Goal: Information Seeking & Learning: Understand process/instructions

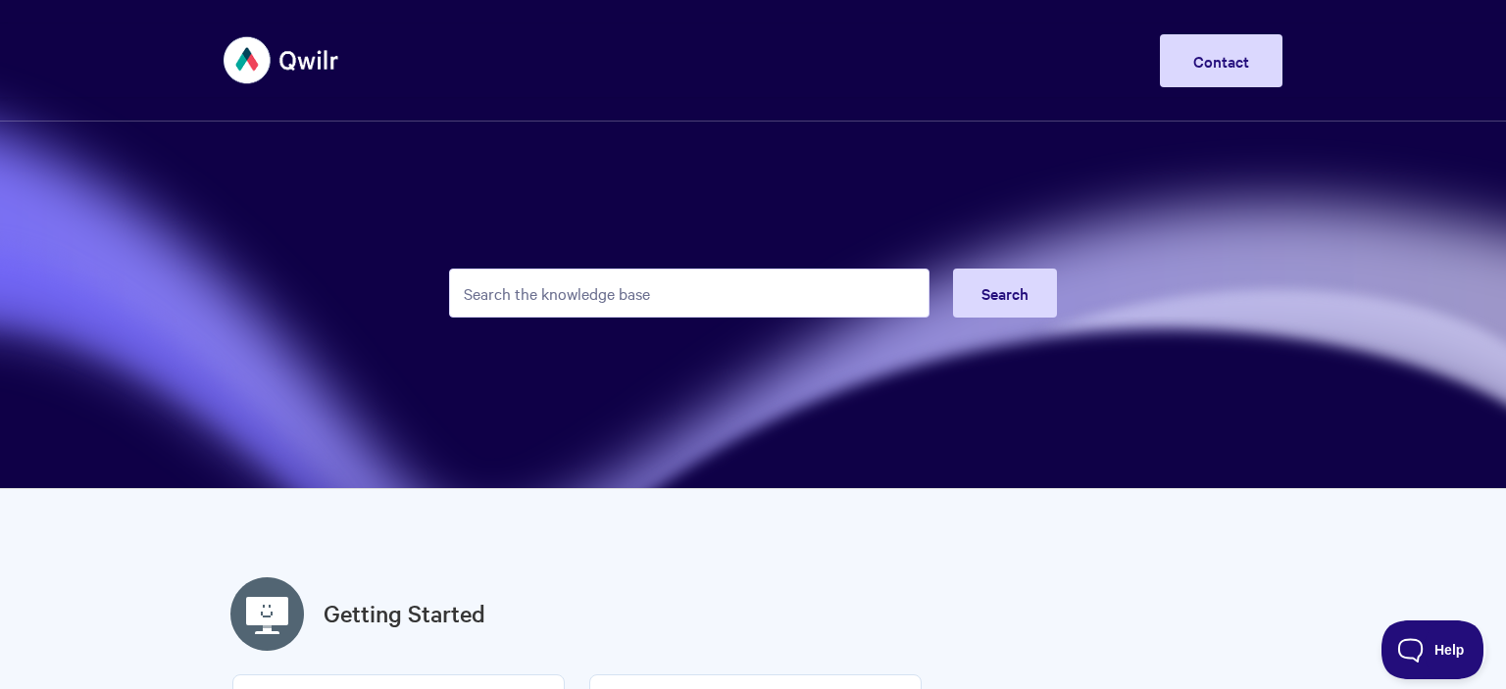
click at [547, 284] on input "Search the knowledge base" at bounding box center [689, 293] width 480 height 49
type input "hi"
click at [397, 243] on section "Search" at bounding box center [753, 244] width 1506 height 489
click at [500, 296] on input "Search the knowledge base" at bounding box center [689, 293] width 480 height 49
paste input "<script>alert('XSS')</script>"
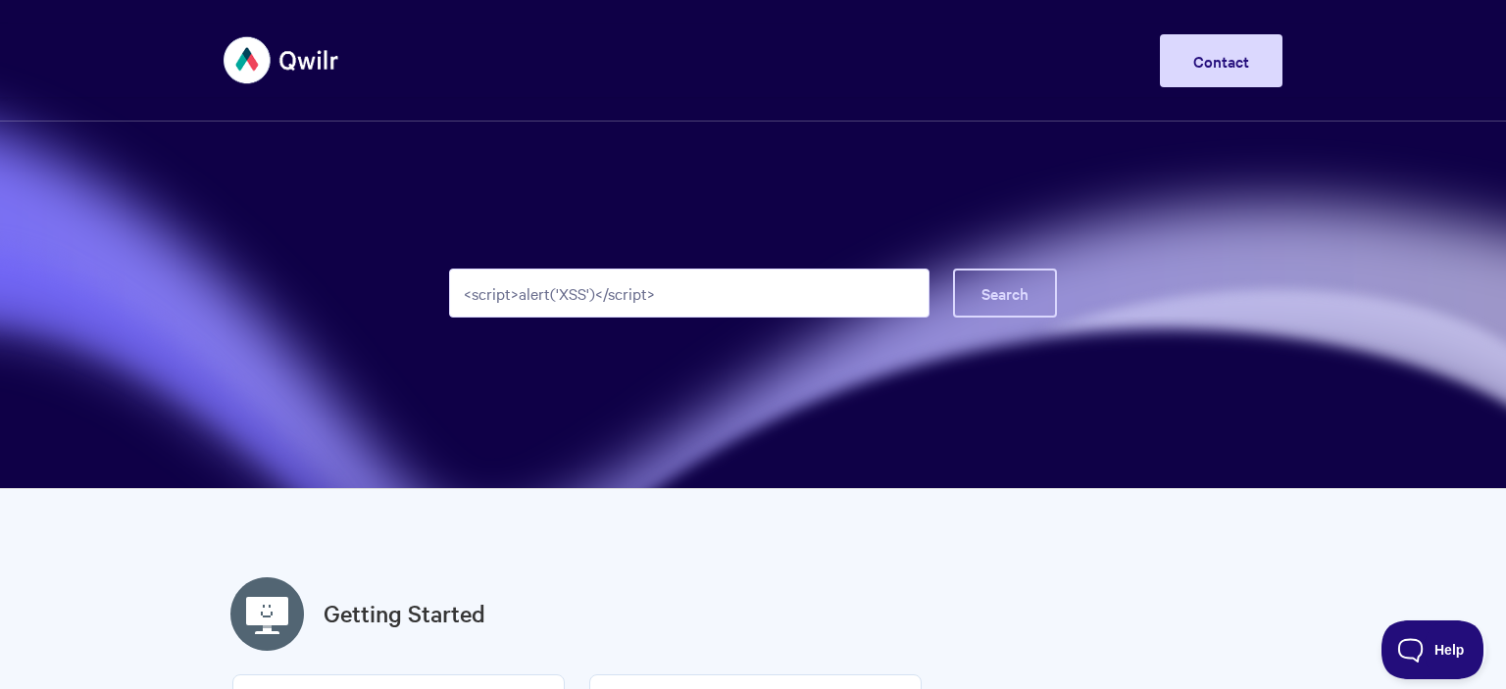
type input "<script>alert('XSS')</script>"
click at [1026, 276] on button "Search" at bounding box center [1005, 293] width 104 height 49
click at [516, 302] on input "Search the knowledge base" at bounding box center [689, 293] width 480 height 49
paste input "eval('ale'+'rt(0)');"
click at [1003, 300] on span "Search" at bounding box center [1004, 293] width 47 height 22
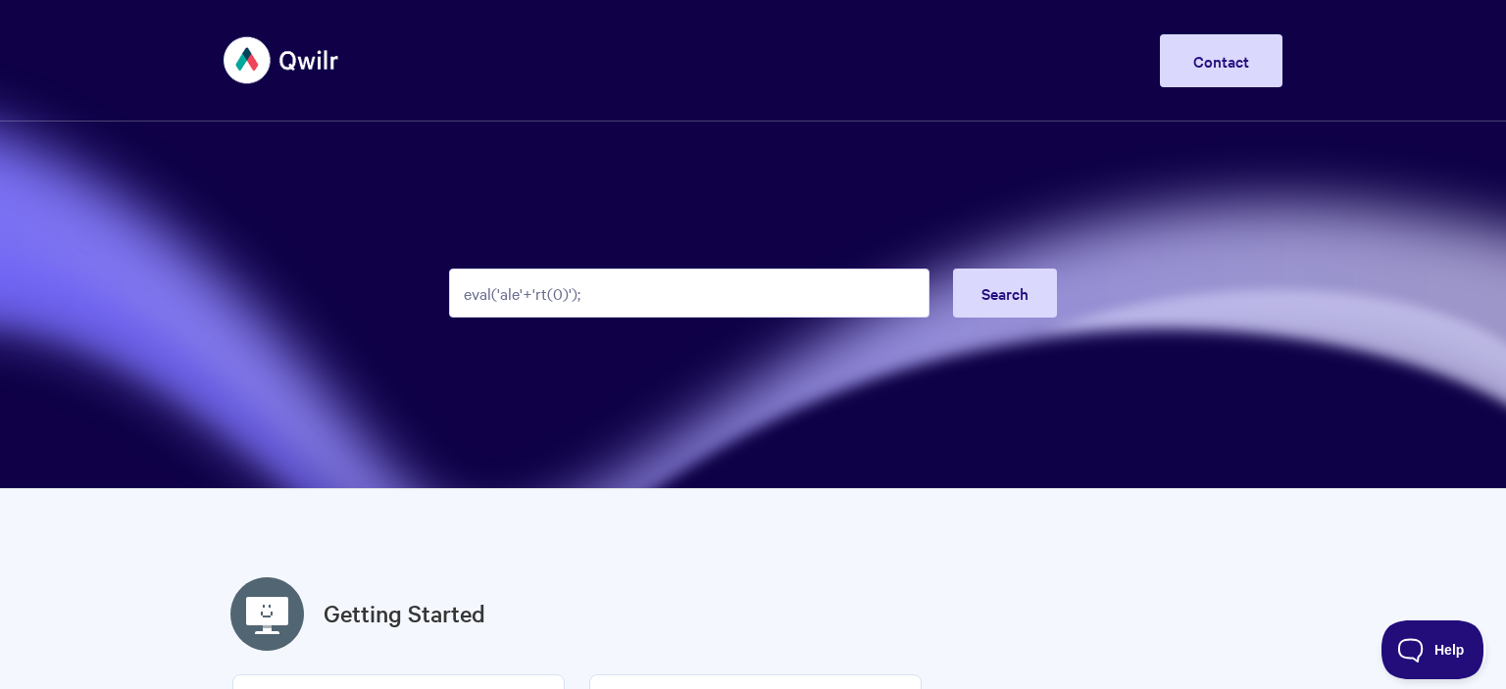
click at [492, 308] on input "eval('ale'+'rt(0)');" at bounding box center [689, 293] width 480 height 49
paste input "<svg xmlns='http://www.w3.org/2000/svg' onload='alert(document.domain)'/>"
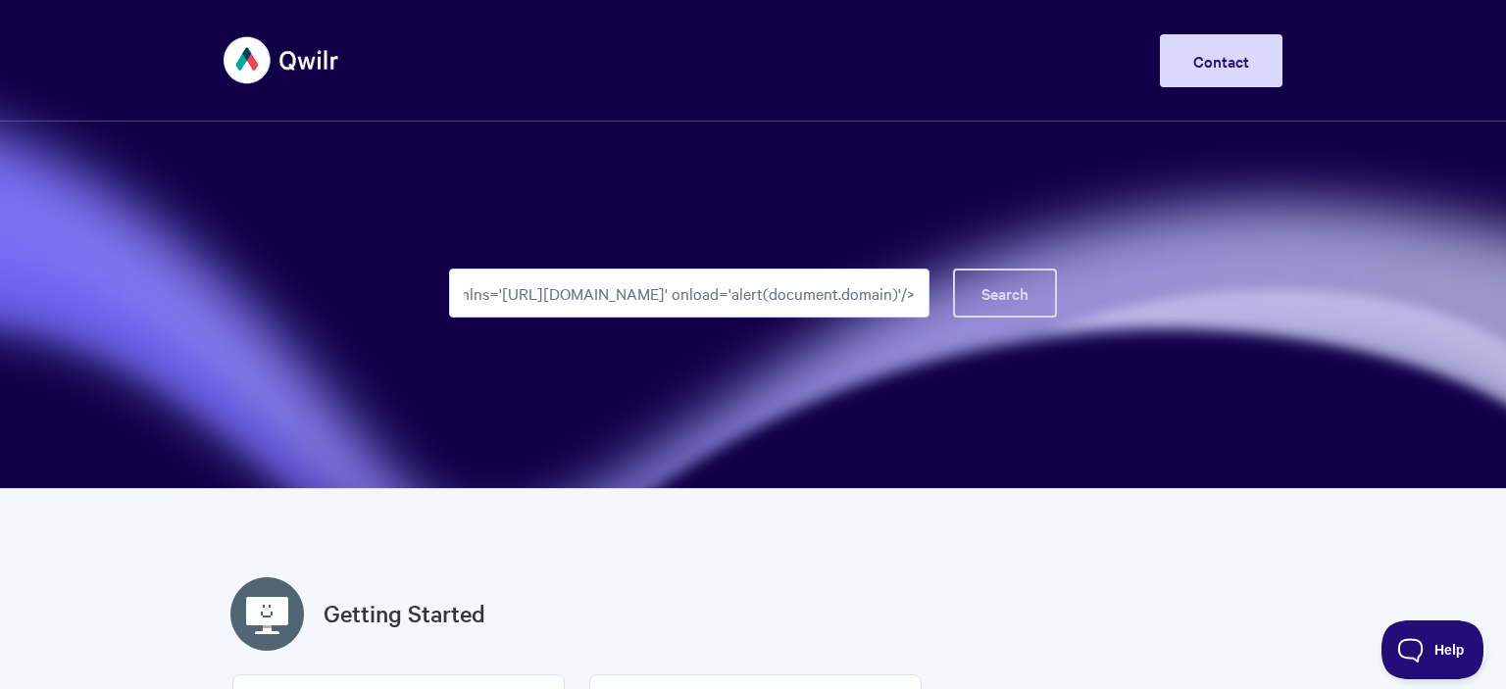
type input "<svg xmlns='http://www.w3.org/2000/svg' onload='alert(document.domain)'/>"
click at [1015, 288] on span "Search" at bounding box center [1004, 293] width 47 height 22
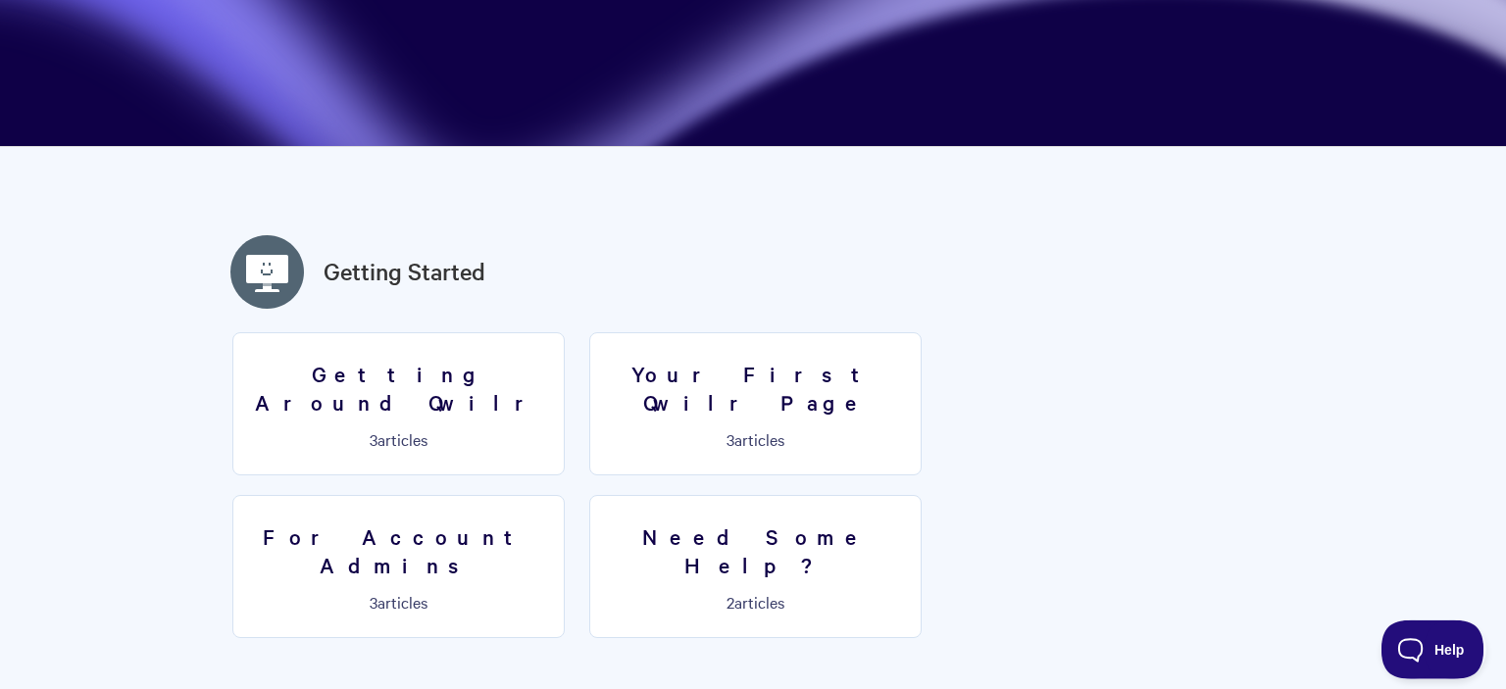
scroll to position [414, 0]
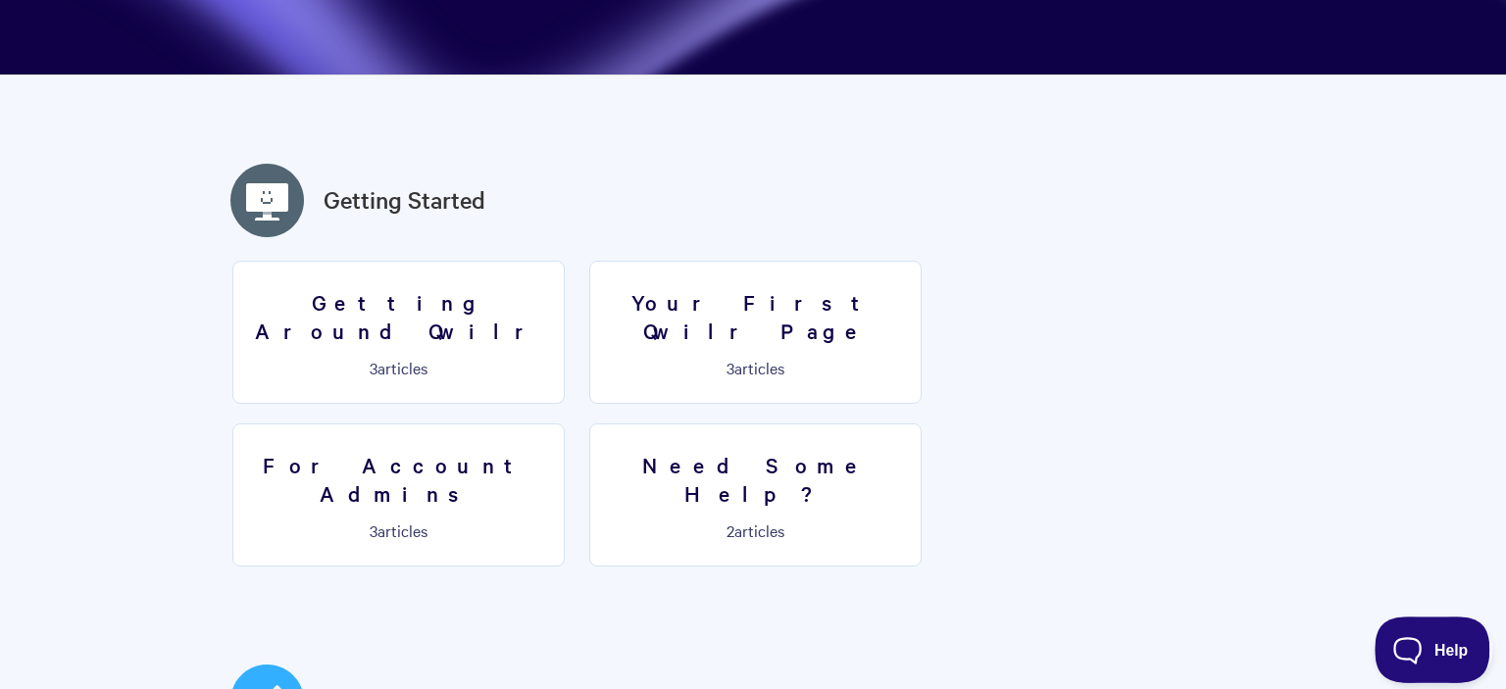
click at [1438, 662] on button "Help" at bounding box center [1425, 646] width 102 height 59
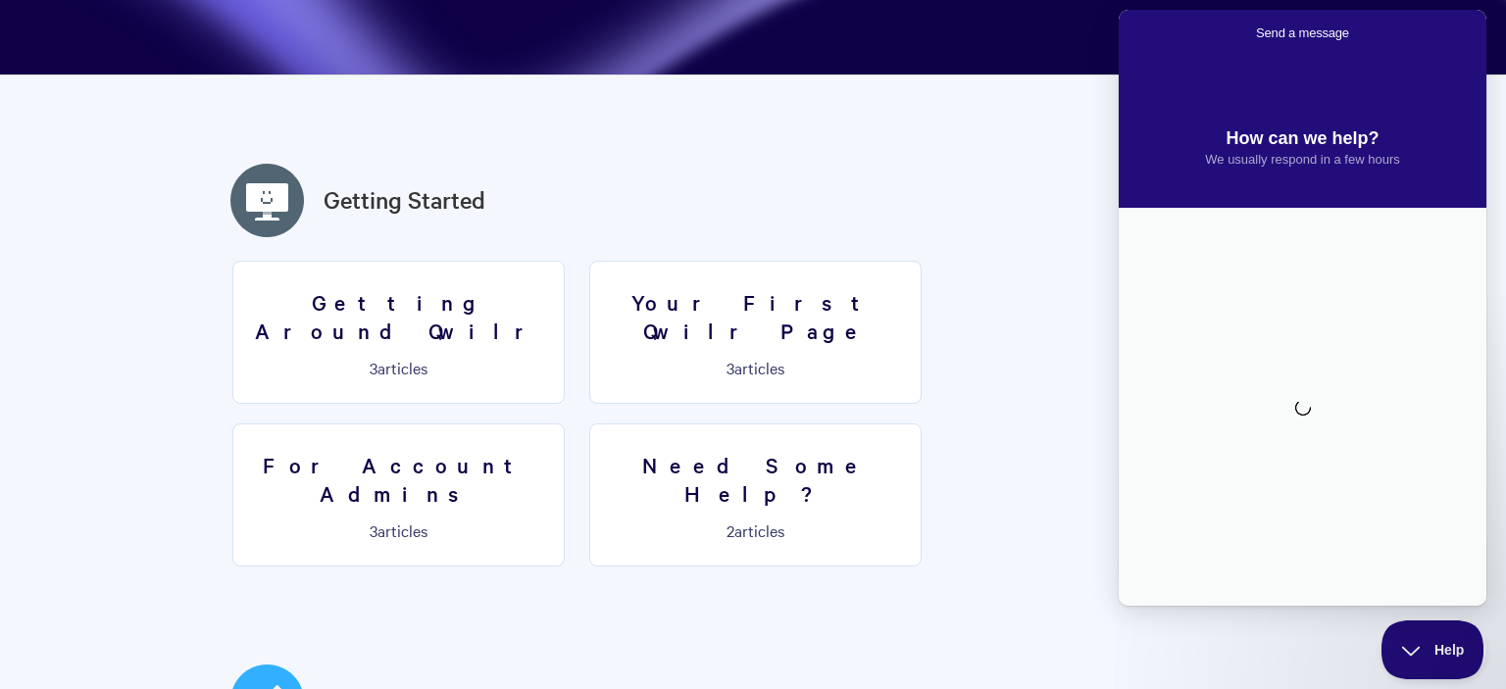
scroll to position [0, 0]
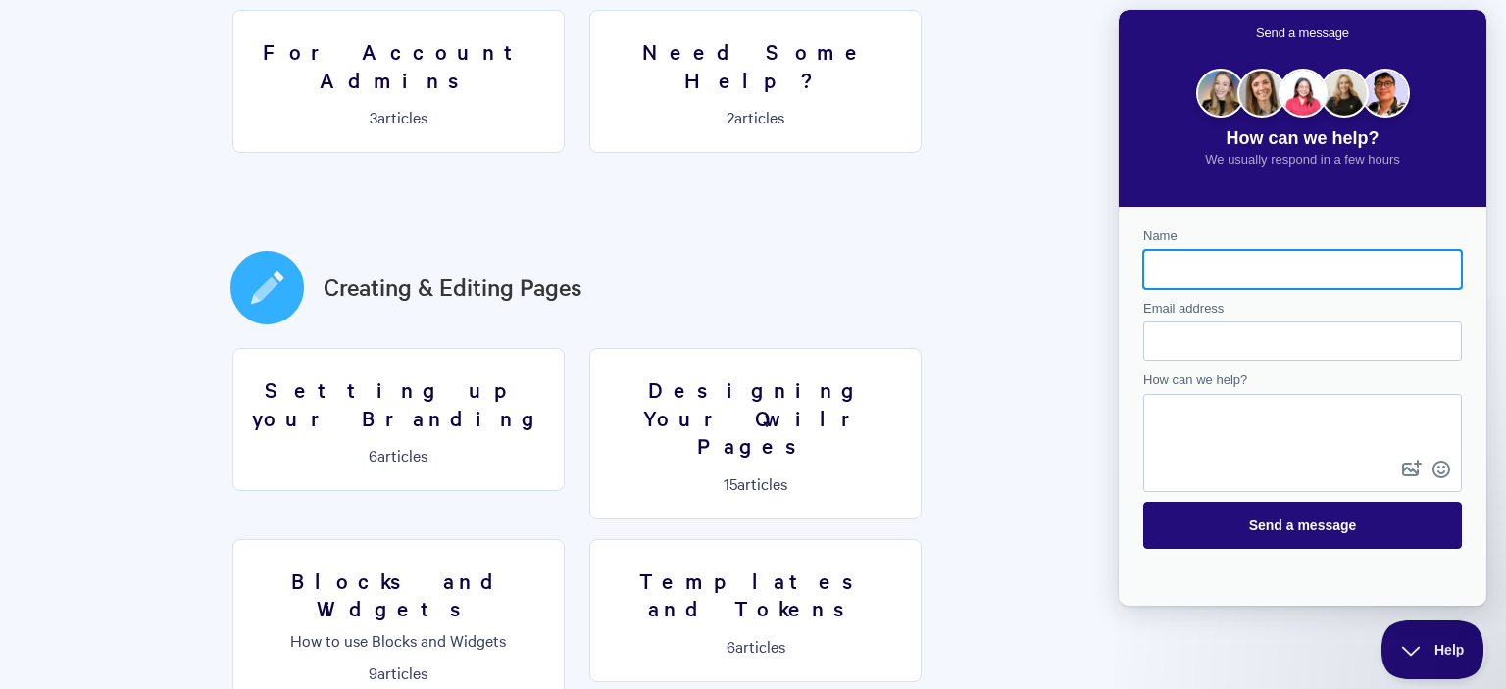
click at [795, 249] on h2 "Creating & Editing Pages" at bounding box center [753, 287] width 1059 height 82
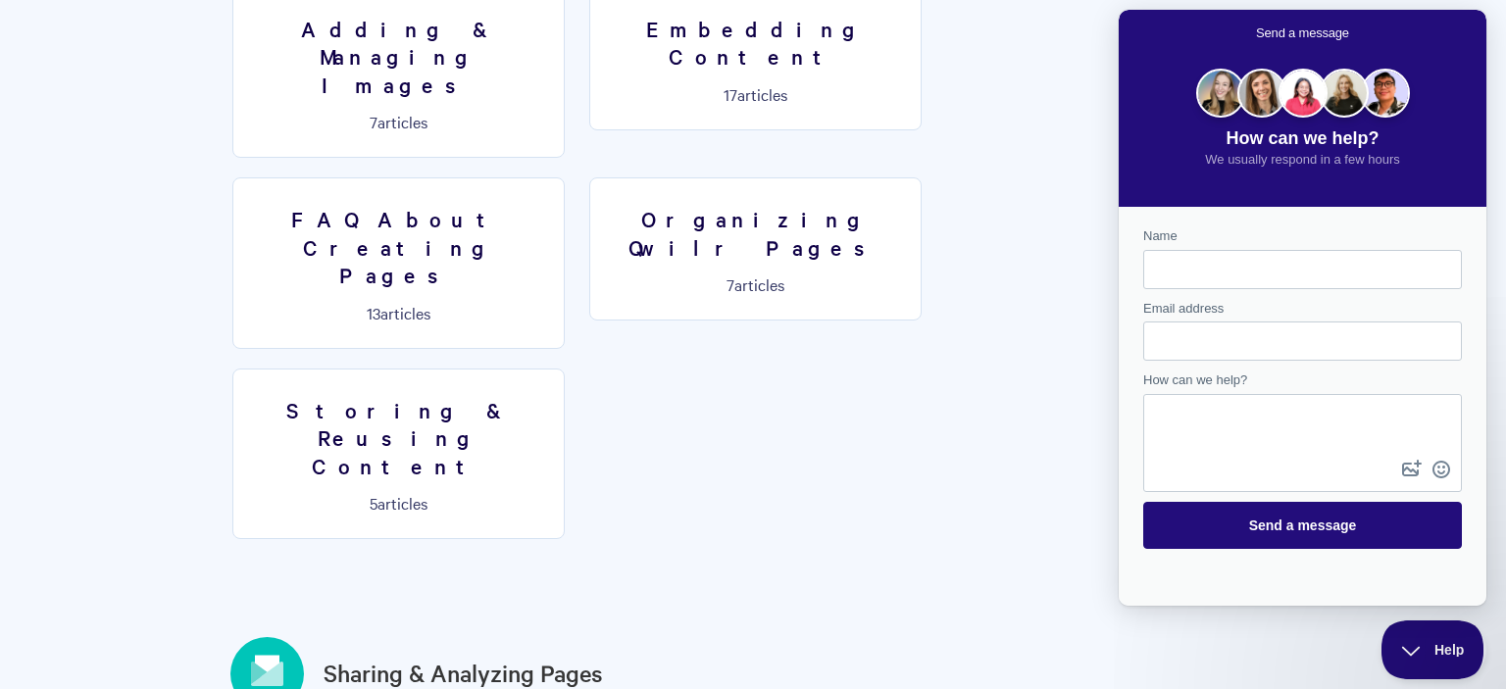
scroll to position [2173, 0]
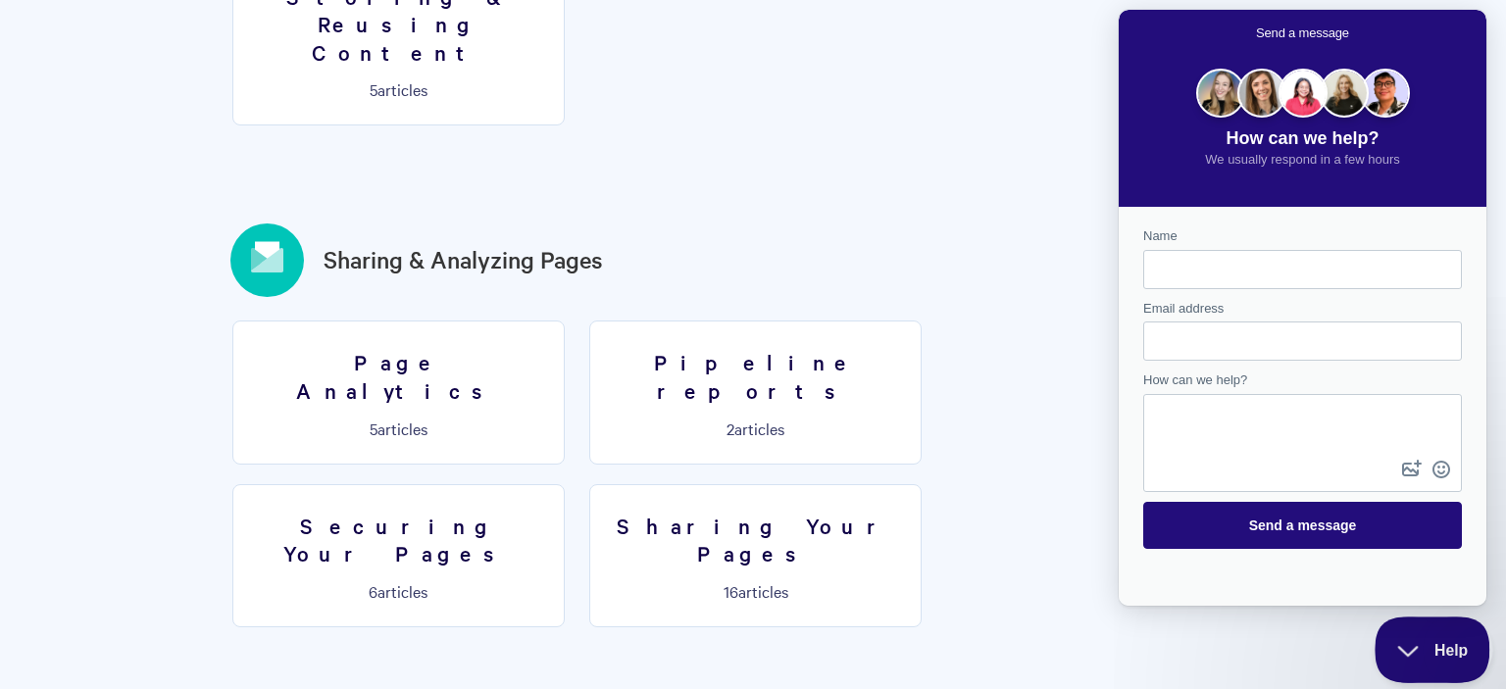
click at [1472, 681] on body "Toggle Navigation Home Getting Started Creating & Editing Pages Sharing & Analy…" at bounding box center [753, 367] width 1506 height 5081
click at [1456, 656] on button "Help" at bounding box center [1425, 646] width 102 height 59
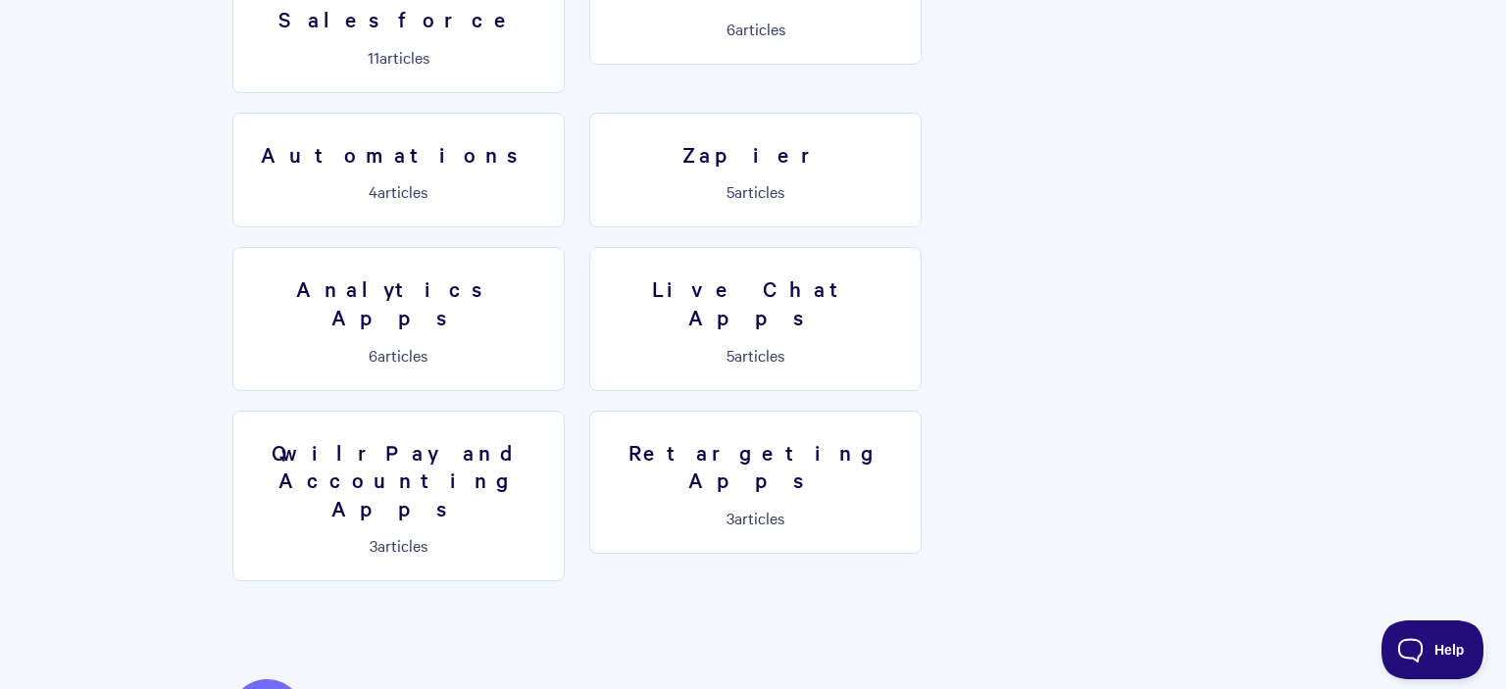
scroll to position [3306, 0]
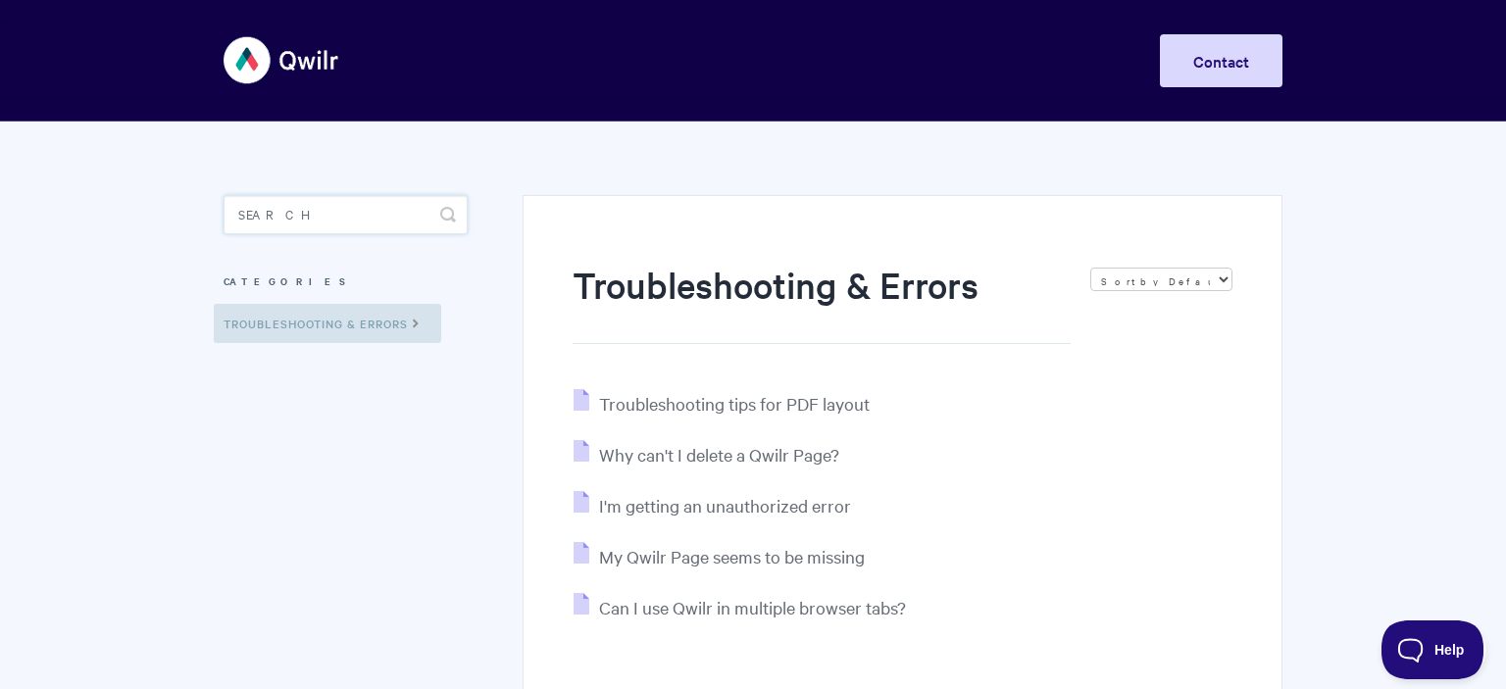
click at [327, 227] on input "Search" at bounding box center [346, 214] width 244 height 39
paste input "<svg xmlns='http://www.w3.org/2000/svg' onload='alert(document.domain)'/>"
type input "<svg xmlns='http://www.w3.org/2000/svg' onload='alert(document.domain)'/>"
click at [720, 247] on div "Troubleshooting & Errors Sort by Default Sort A-Z Sort by Popularity Sort by La…" at bounding box center [903, 485] width 760 height 580
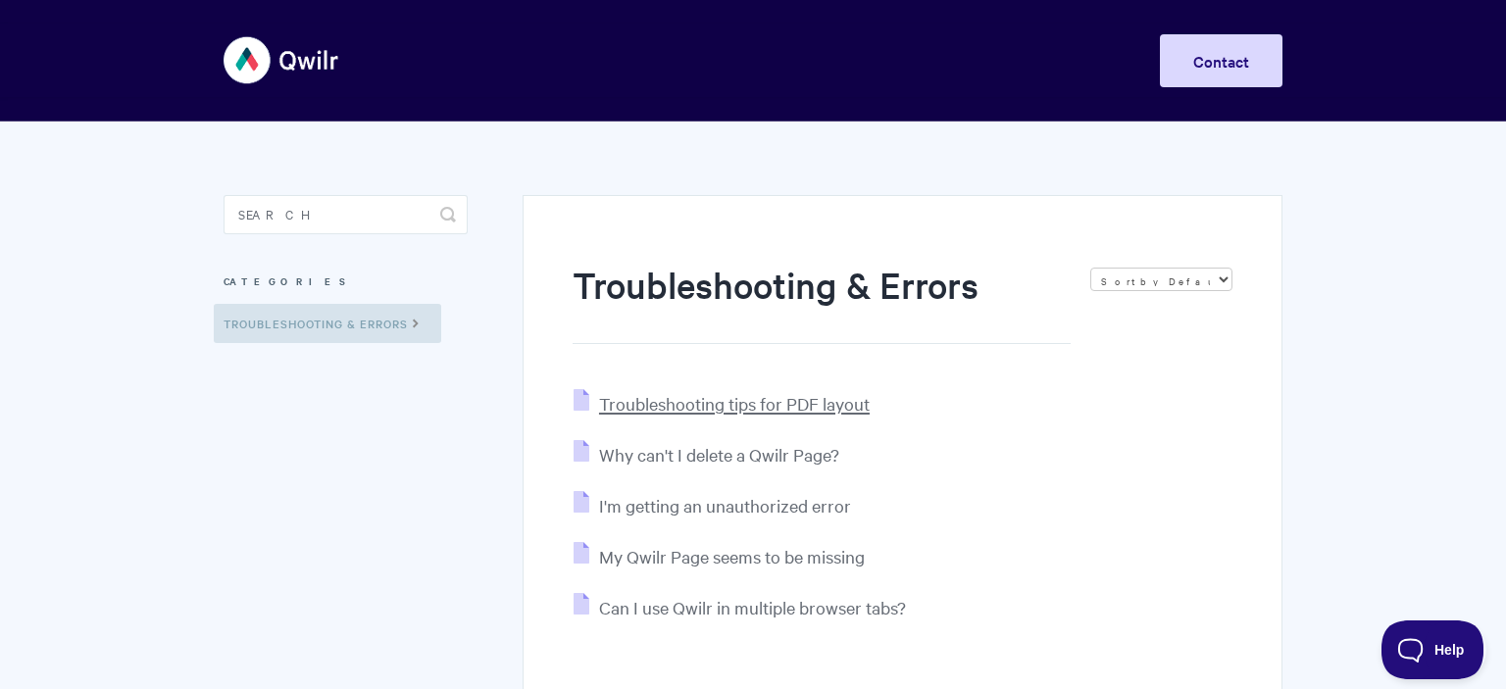
click at [762, 414] on span "Troubleshooting tips for PDF layout" at bounding box center [734, 403] width 271 height 23
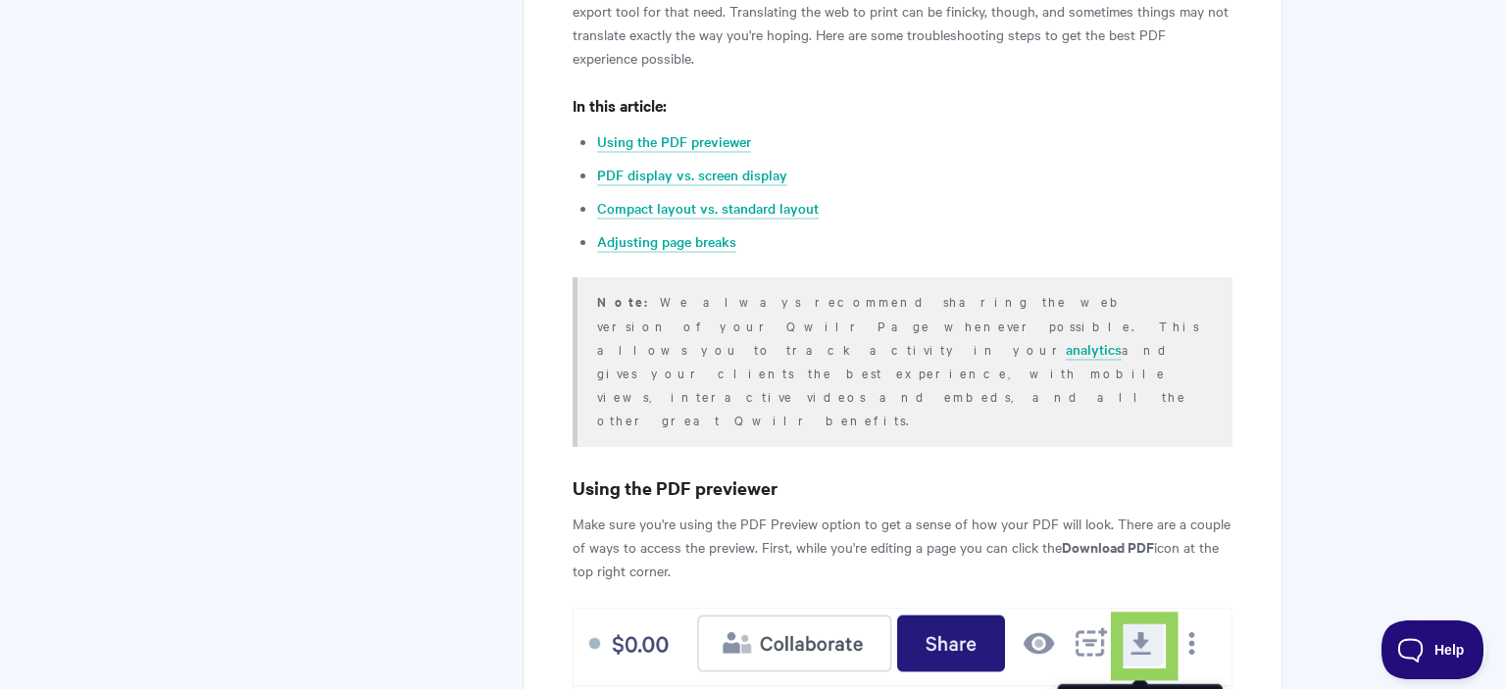
scroll to position [103, 0]
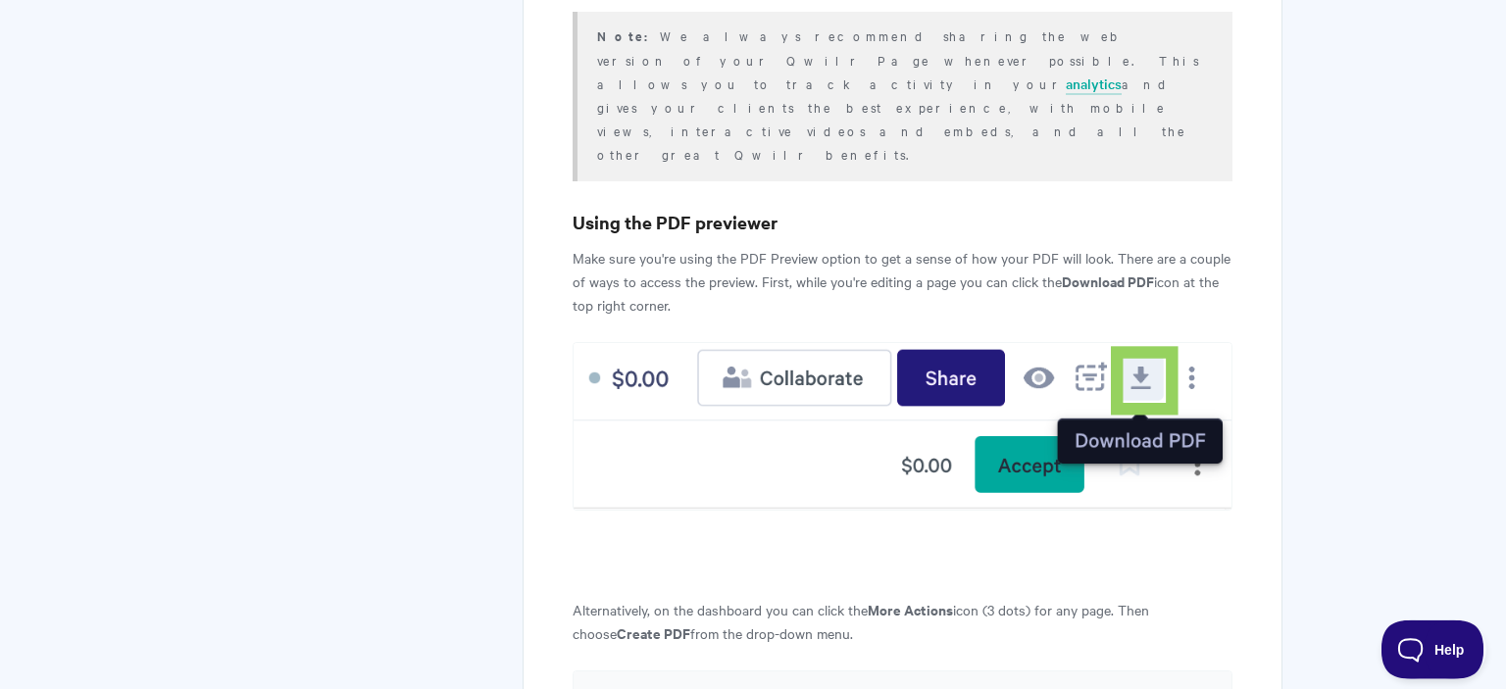
scroll to position [612, 0]
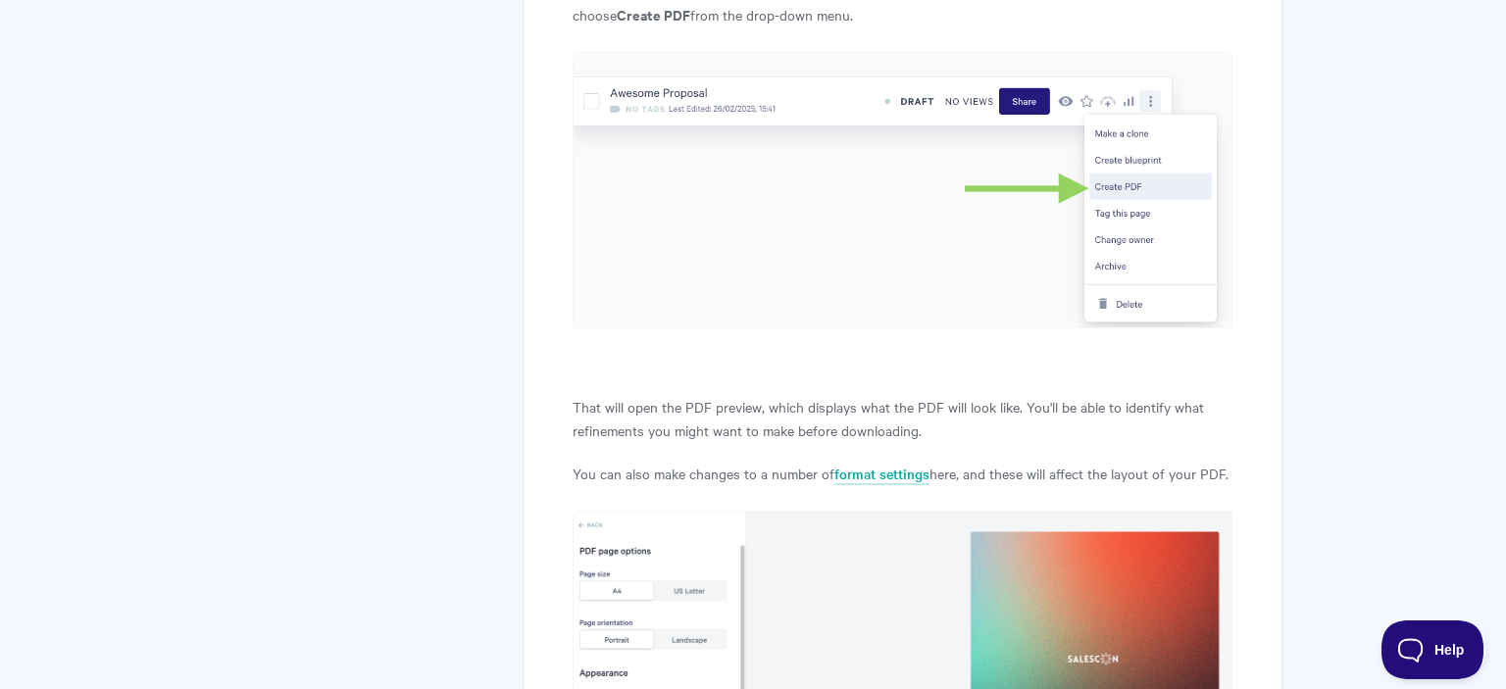
scroll to position [1345, 0]
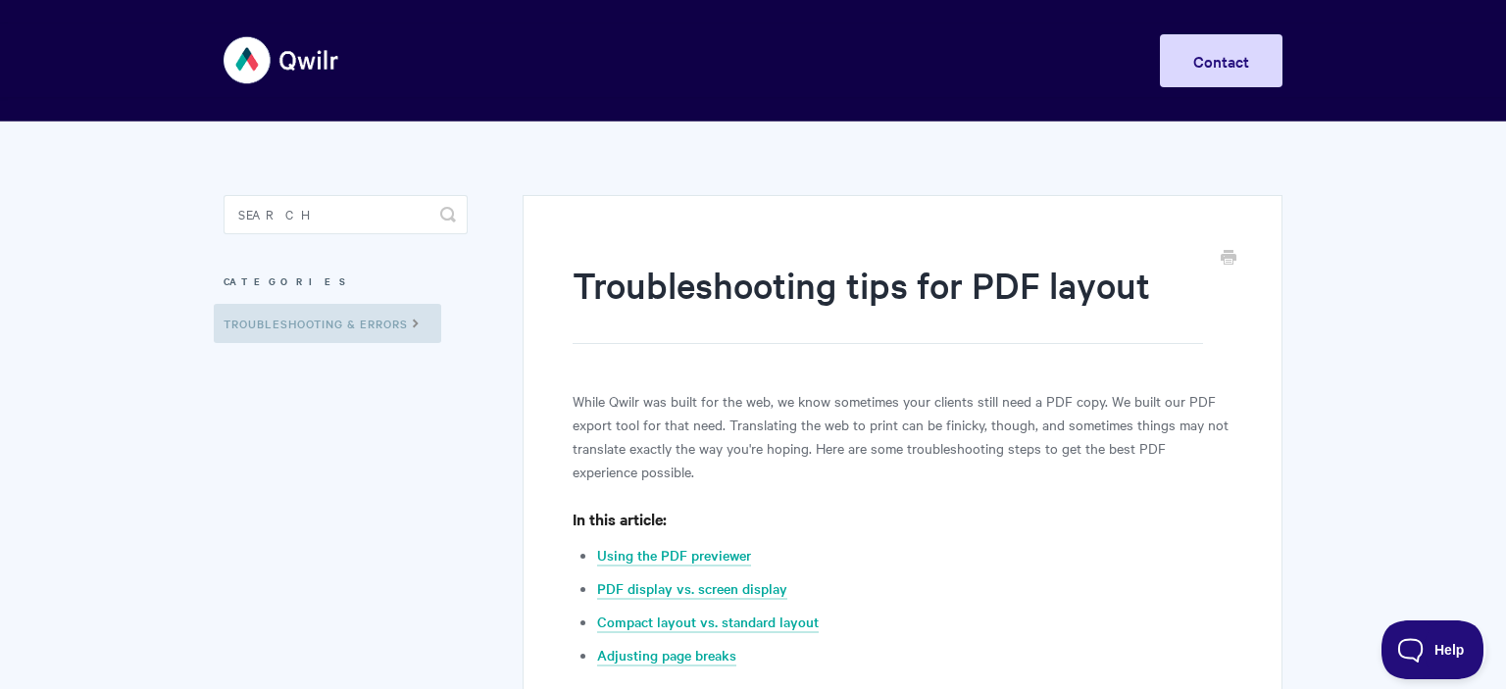
click at [246, 360] on aside "Toggle Search Categories Troubleshooting & Errors" at bounding box center [346, 285] width 244 height 181
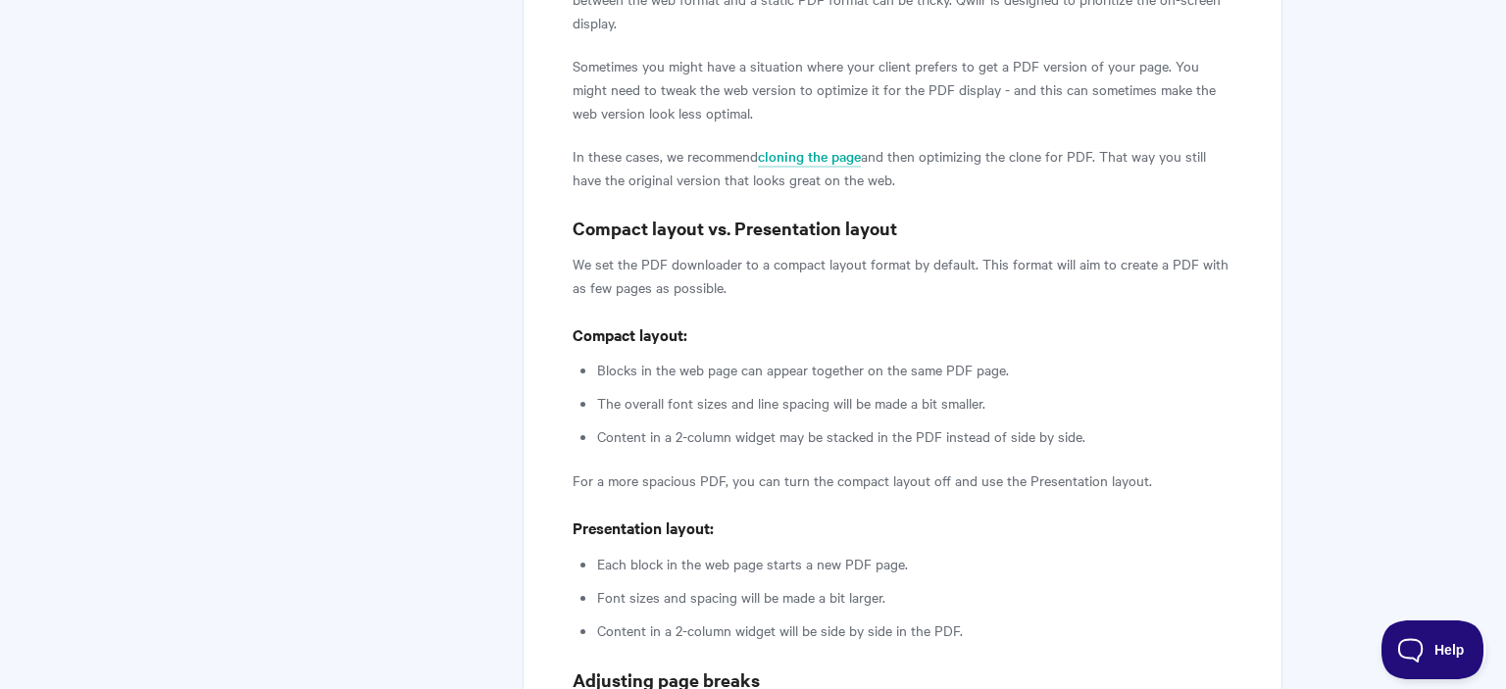
scroll to position [2827, 0]
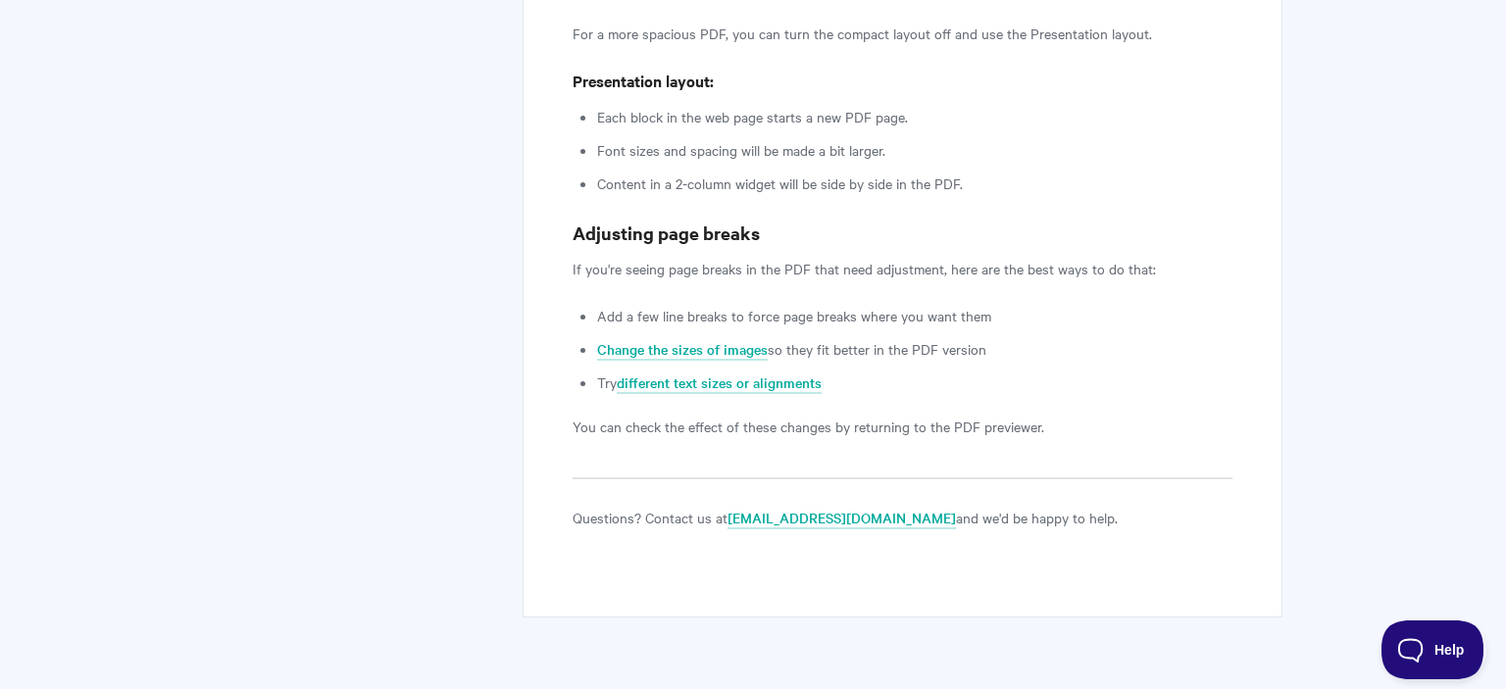
drag, startPoint x: 610, startPoint y: 661, endPoint x: 874, endPoint y: 653, distance: 264.8
copy p "© Qwilr 2025. Powered by Help Scout"
